Goal: Complete application form

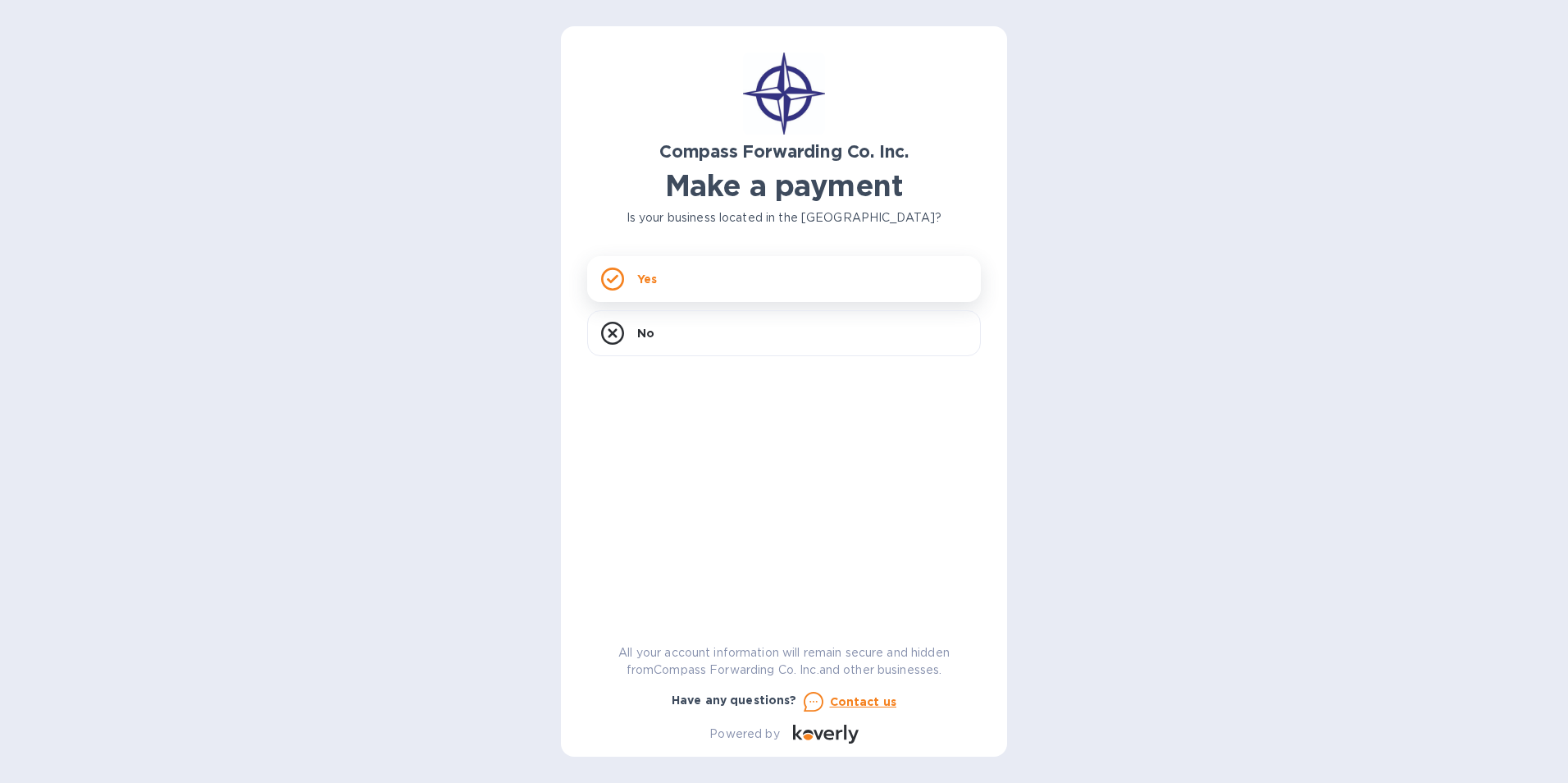
click at [645, 283] on p "Yes" at bounding box center [647, 279] width 20 height 16
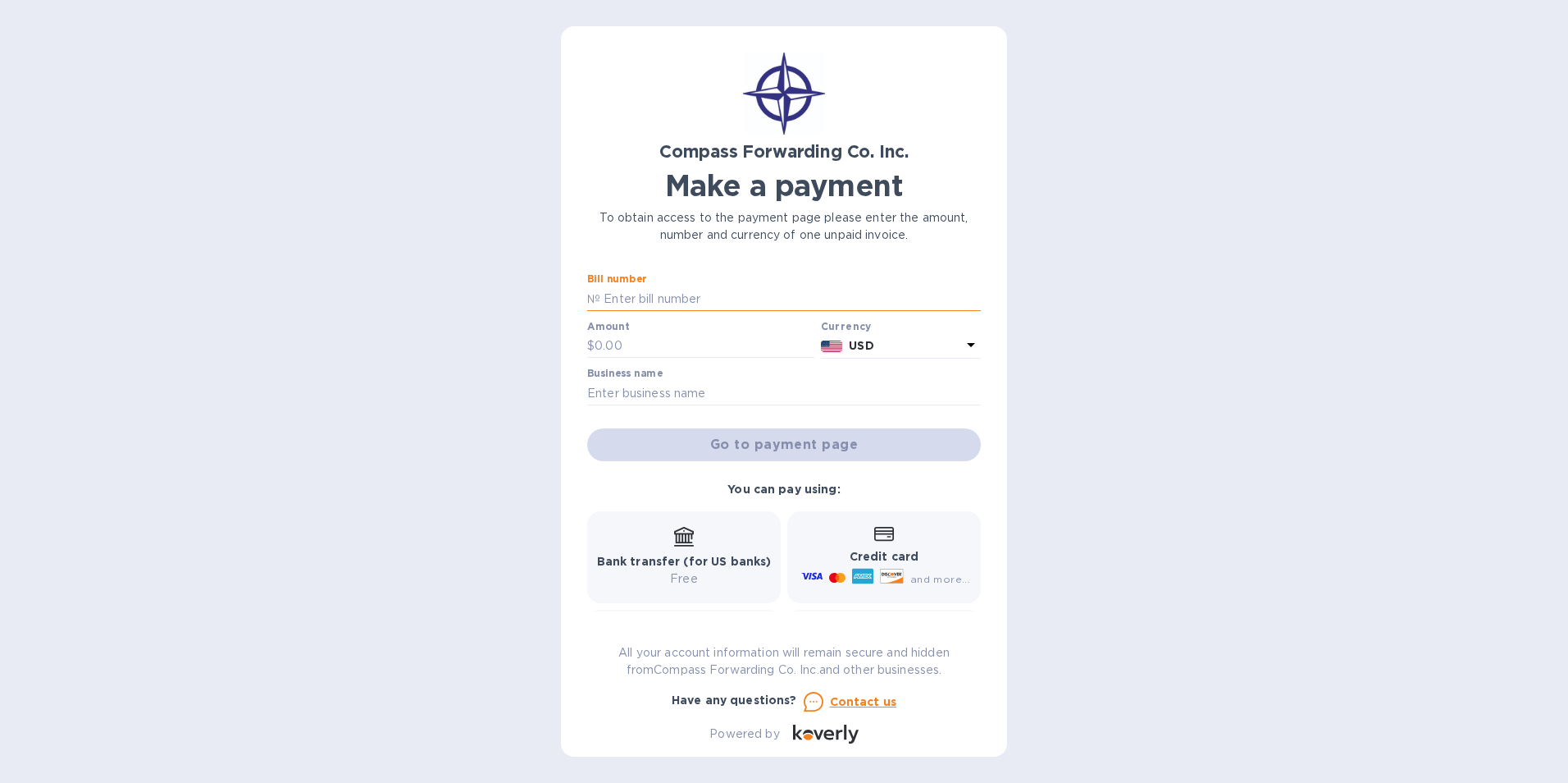
click at [661, 300] on input "text" at bounding box center [790, 298] width 381 height 24
click at [666, 297] on input "text" at bounding box center [790, 298] width 381 height 24
click at [617, 336] on input "text" at bounding box center [704, 346] width 219 height 24
type input "2,617.43"
click at [655, 396] on input "text" at bounding box center [784, 392] width 394 height 24
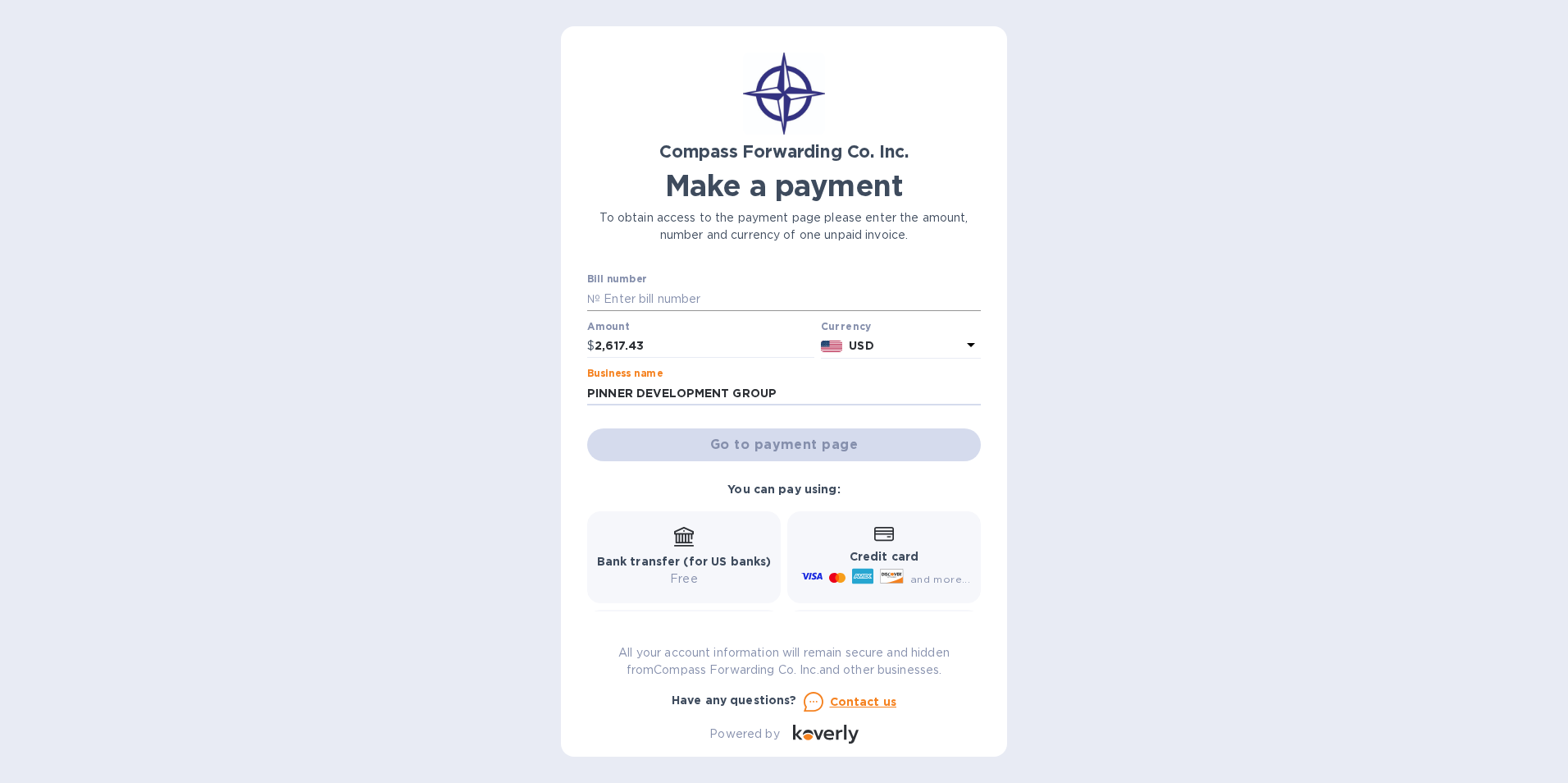
type input "PINNER DEVELOPMENT GROUP"
click at [733, 303] on input "text" at bounding box center [790, 298] width 381 height 24
